Goal: Task Accomplishment & Management: Use online tool/utility

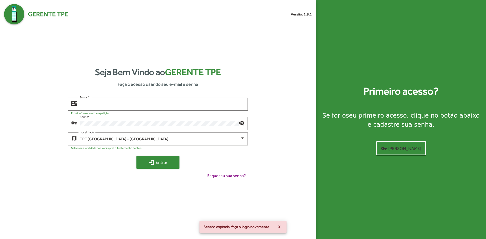
type input "**********"
click at [164, 167] on span "login Entrar" at bounding box center [158, 162] width 34 height 9
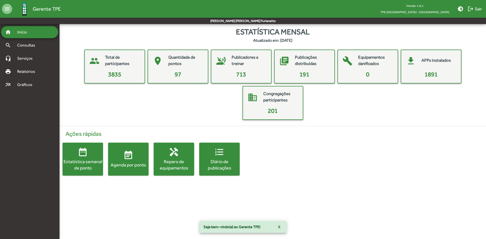
click at [133, 161] on span "event_note Agenda por ponto" at bounding box center [128, 159] width 41 height 18
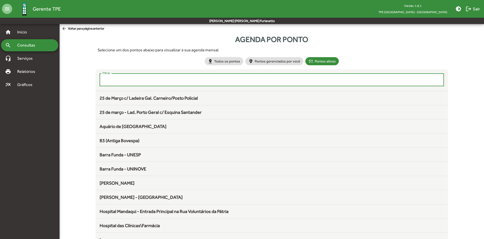
click at [207, 81] on input "Filtrar" at bounding box center [272, 80] width 338 height 5
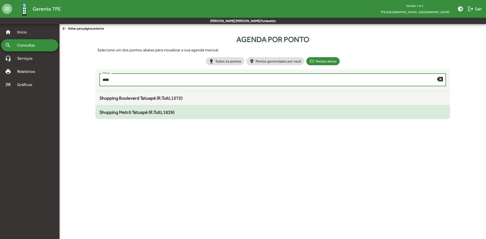
type input "****"
click at [163, 113] on span "Shopping Metrô Tatuapé (R.Tuiti,1839)" at bounding box center [137, 112] width 75 height 5
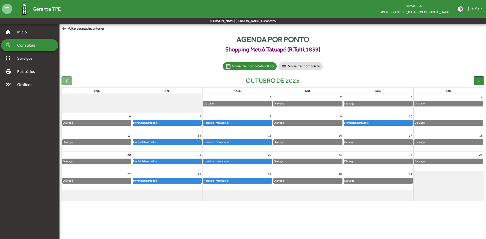
click at [244, 123] on div "Horário(s) marcado(s)" at bounding box center [237, 123] width 69 height 5
click at [189, 127] on div "Horário(s) marcado(s)" at bounding box center [167, 124] width 70 height 8
click at [290, 124] on div "Dia vago" at bounding box center [308, 123] width 69 height 5
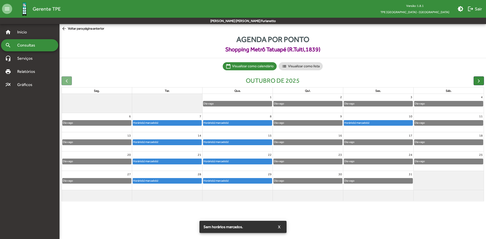
click at [359, 123] on div "Horário(s) marcado(s)" at bounding box center [357, 123] width 26 height 5
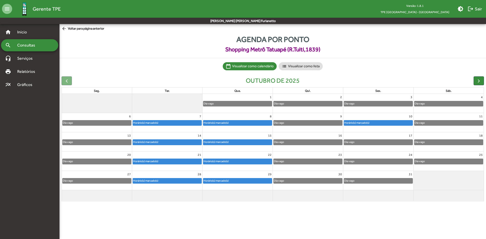
click at [385, 124] on div "Horário(s) marcado(s)" at bounding box center [378, 123] width 69 height 5
click at [371, 145] on div "Dia vago" at bounding box center [378, 142] width 69 height 5
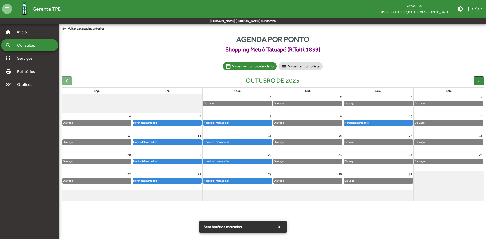
drag, startPoint x: 311, startPoint y: 158, endPoint x: 309, endPoint y: 161, distance: 3.0
click at [311, 158] on div "23" at bounding box center [308, 155] width 70 height 7
click at [257, 182] on div "Horário(s) marcado(s)" at bounding box center [237, 181] width 69 height 5
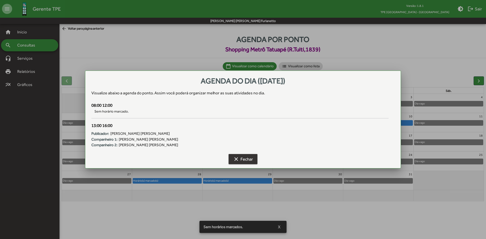
click at [242, 158] on span "clear Fechar" at bounding box center [243, 159] width 20 height 9
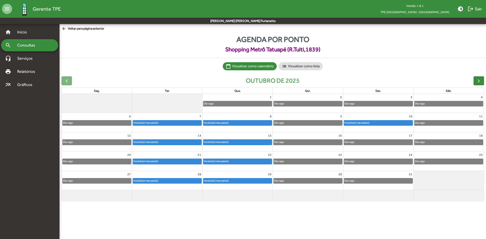
click at [244, 124] on div "Horário(s) marcado(s)" at bounding box center [237, 123] width 69 height 5
click at [366, 125] on div "Horário(s) marcado(s)" at bounding box center [378, 123] width 69 height 5
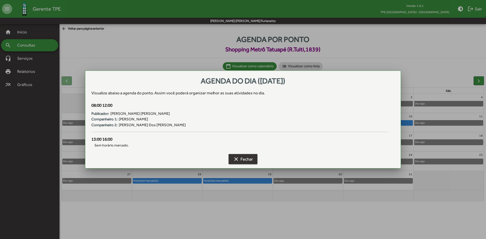
click at [243, 161] on span "clear Fechar" at bounding box center [243, 159] width 20 height 9
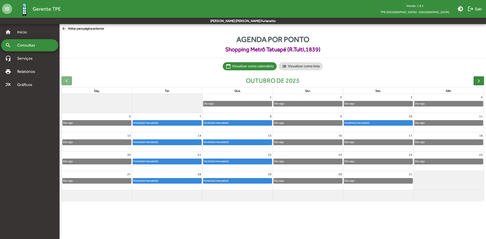
click at [438, 123] on div "Dia vago" at bounding box center [449, 123] width 69 height 5
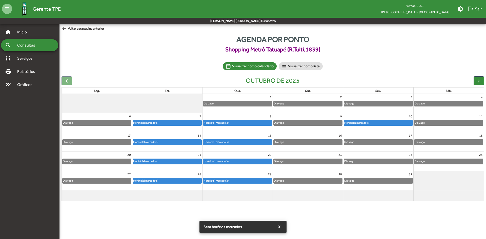
click at [438, 123] on div "Dia vago" at bounding box center [449, 123] width 69 height 5
click at [430, 103] on div "Dia vago" at bounding box center [449, 103] width 69 height 5
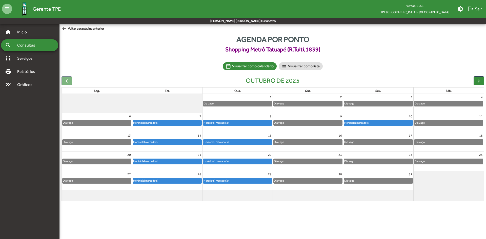
drag, startPoint x: 73, startPoint y: 32, endPoint x: 63, endPoint y: 32, distance: 10.4
click at [73, 31] on mat-sidenav-content "arrow_back Voltar para página anterior Agenda por ponto Shopping Metrô Tatuapé …" at bounding box center [273, 116] width 427 height 184
click at [62, 30] on mat-icon "arrow_back" at bounding box center [65, 29] width 6 height 6
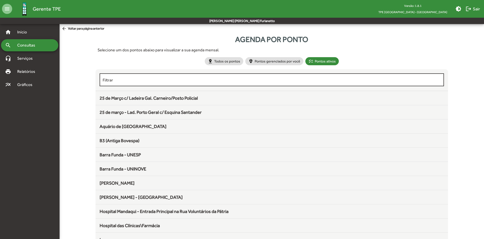
click at [187, 84] on div "Filtrar" at bounding box center [272, 79] width 338 height 14
type input "****"
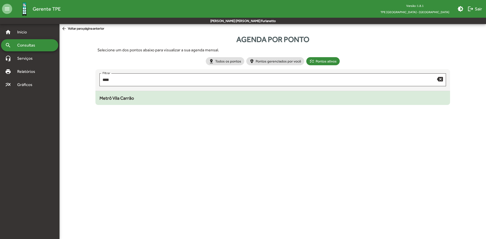
click at [160, 95] on div "Metrô Vila Carrão" at bounding box center [273, 98] width 346 height 7
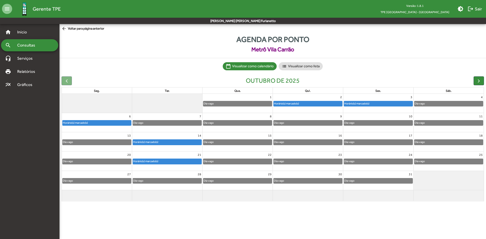
click at [294, 121] on div "Dia vago" at bounding box center [308, 123] width 69 height 5
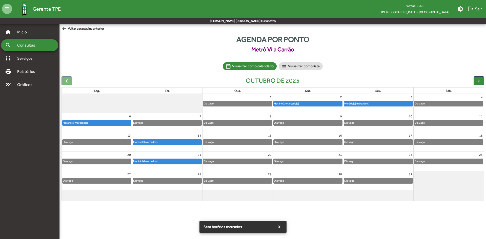
click at [254, 122] on div "Dia vago" at bounding box center [237, 123] width 69 height 5
drag, startPoint x: 396, startPoint y: 115, endPoint x: 417, endPoint y: 114, distance: 21.5
click at [414, 114] on tr "6 Horário(s) marcado(s) 7 Dia vago 8 Dia vago 9 Dia vago 10 Dia vago 11 Dia vago" at bounding box center [273, 122] width 422 height 19
click at [435, 122] on div "Dia vago" at bounding box center [449, 123] width 69 height 5
click at [106, 121] on div "Horário(s) marcado(s)" at bounding box center [97, 123] width 69 height 5
